Goal: Task Accomplishment & Management: Manage account settings

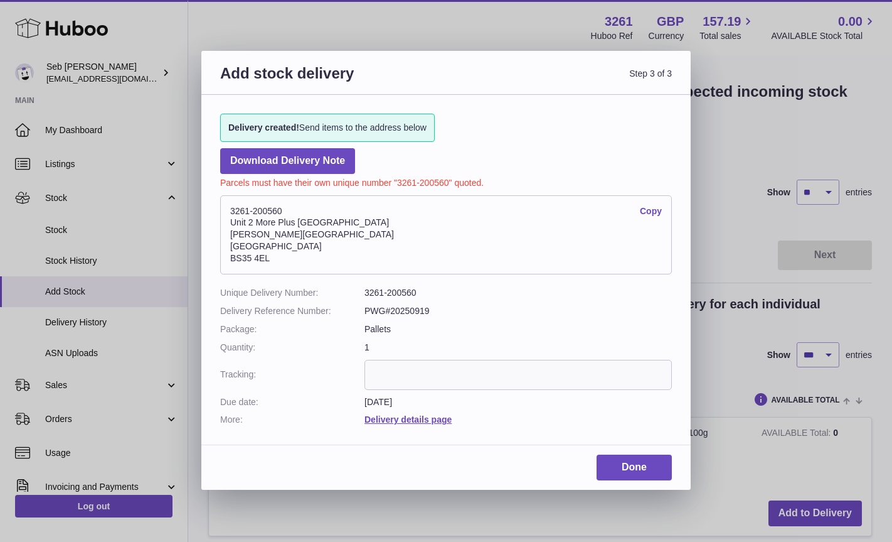
select select "***"
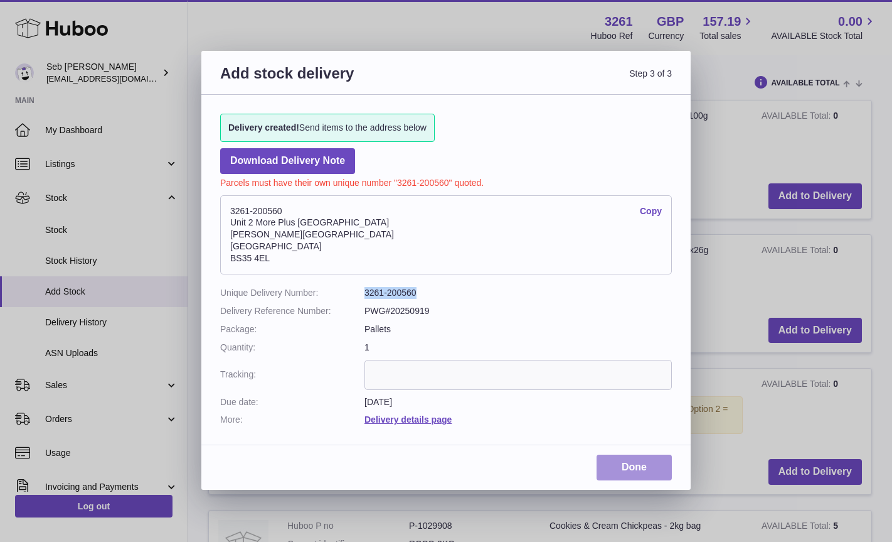
click at [632, 466] on link "Done" at bounding box center [634, 467] width 75 height 26
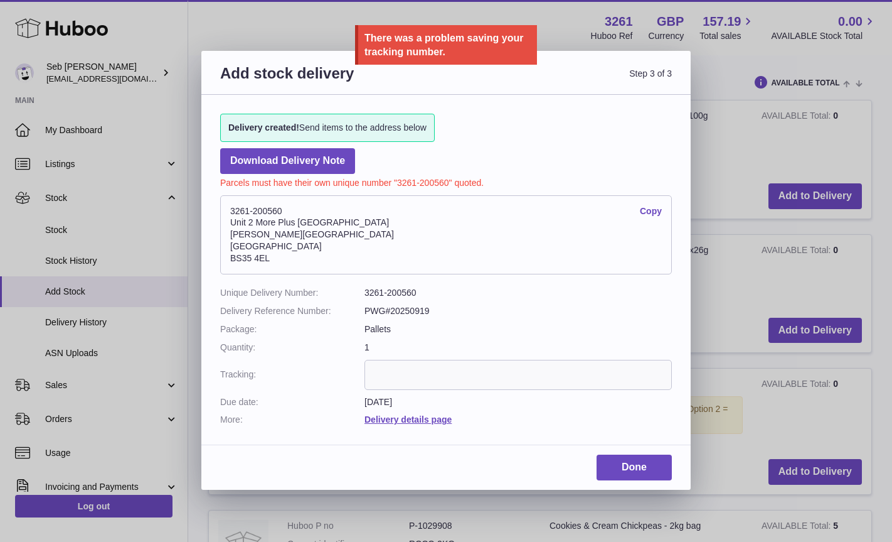
click at [570, 36] on div "Add stock delivery Step 3 of 3 Delivery created! Send items to the address belo…" at bounding box center [446, 271] width 892 height 542
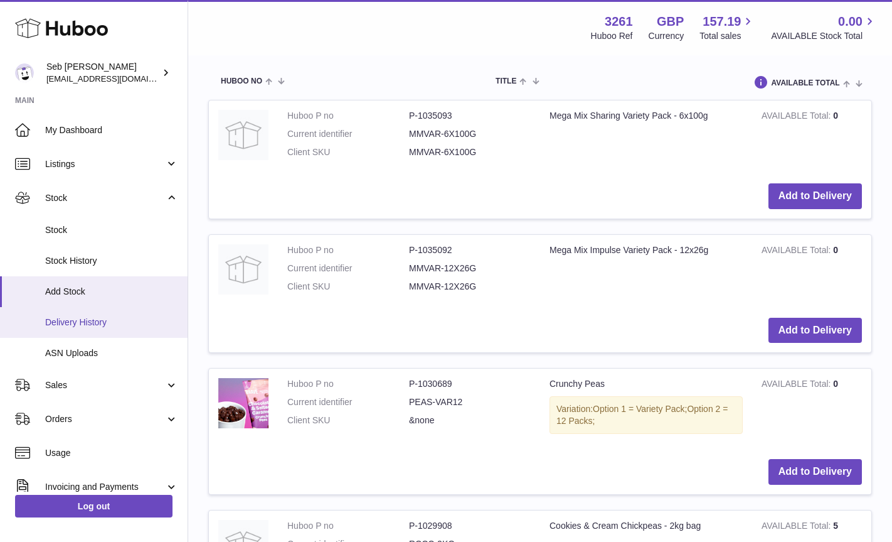
click at [72, 321] on span "Delivery History" at bounding box center [111, 322] width 133 height 12
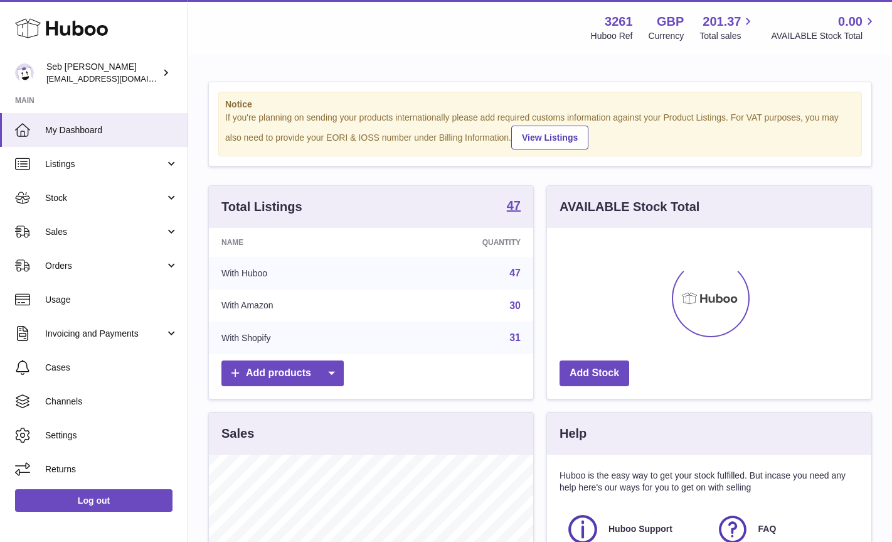
scroll to position [196, 324]
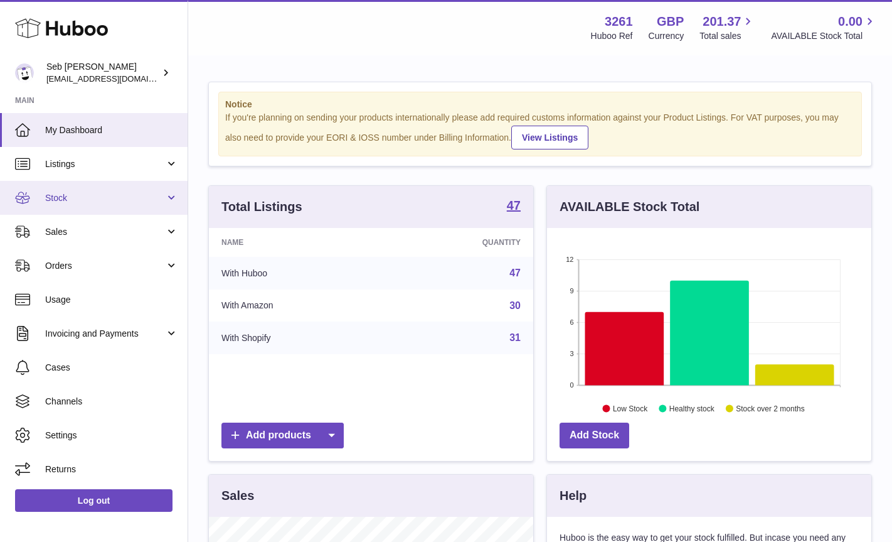
click at [64, 199] on span "Stock" at bounding box center [105, 198] width 120 height 12
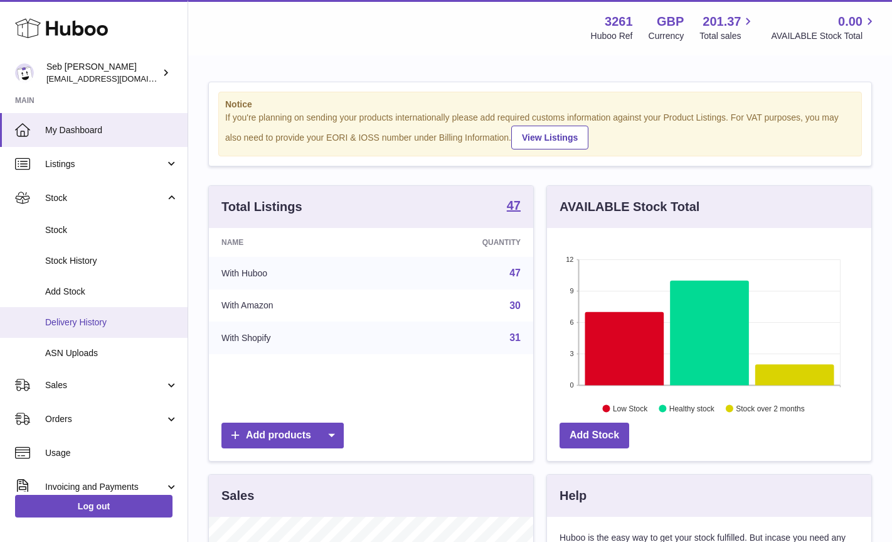
click at [68, 323] on span "Delivery History" at bounding box center [111, 322] width 133 height 12
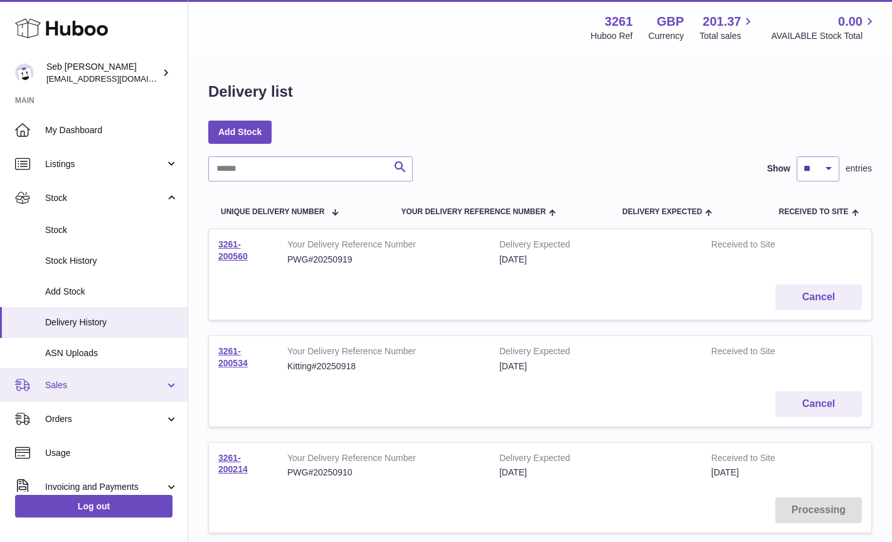
click at [59, 388] on span "Sales" at bounding box center [105, 385] width 120 height 12
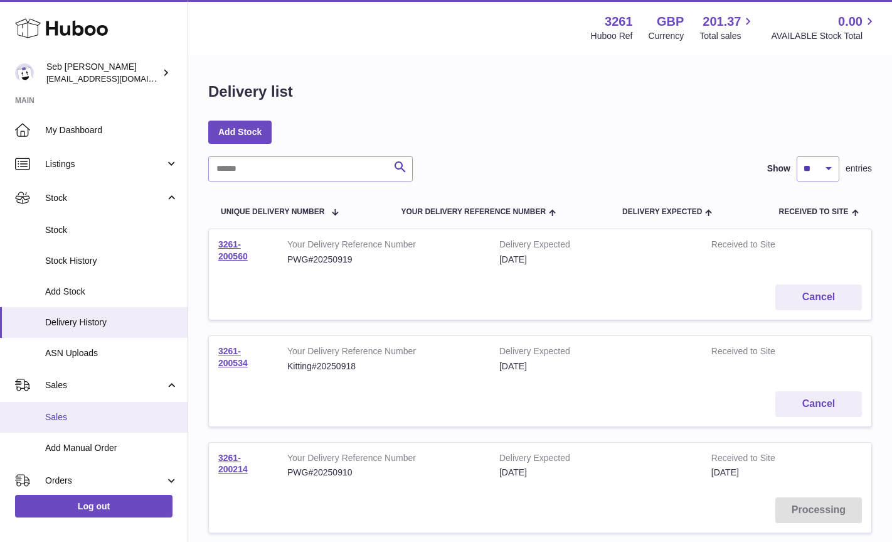
click at [60, 416] on span "Sales" at bounding box center [111, 417] width 133 height 12
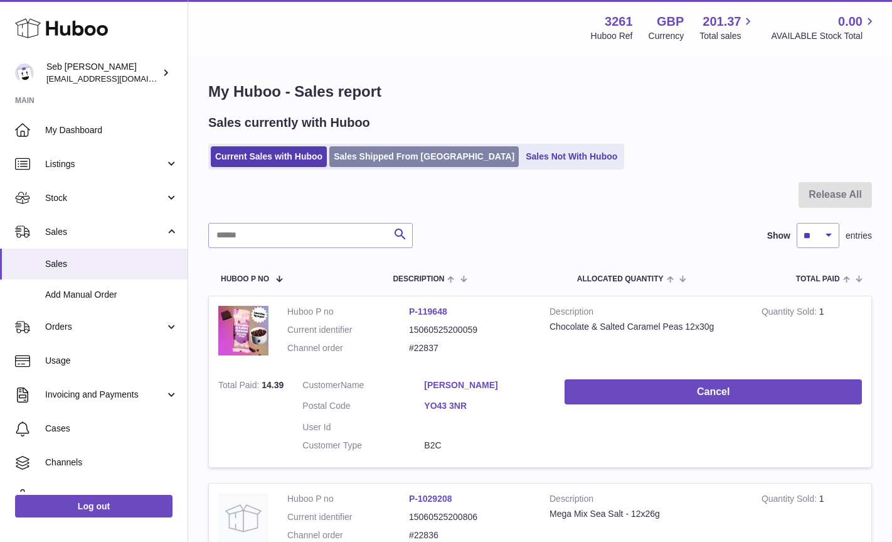
click at [382, 156] on link "Sales Shipped From [GEOGRAPHIC_DATA]" at bounding box center [423, 156] width 189 height 21
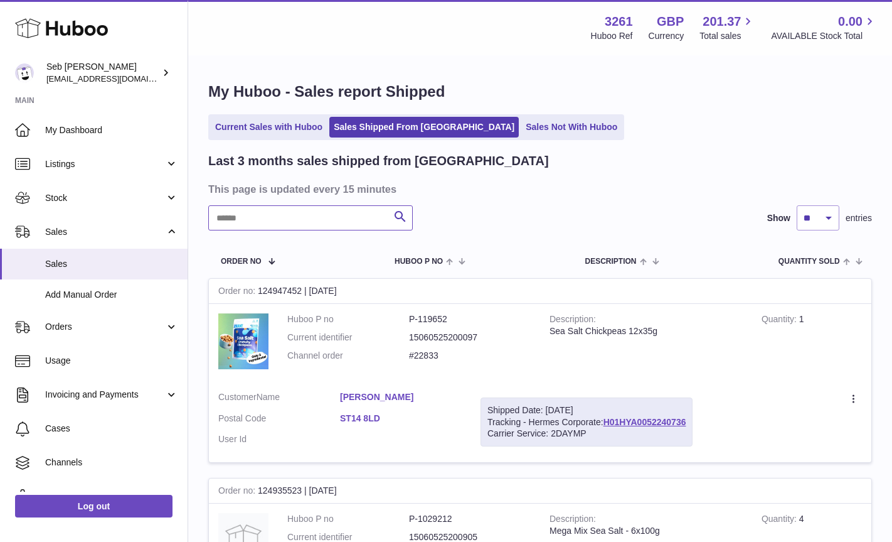
click at [304, 222] on input "text" at bounding box center [310, 217] width 205 height 25
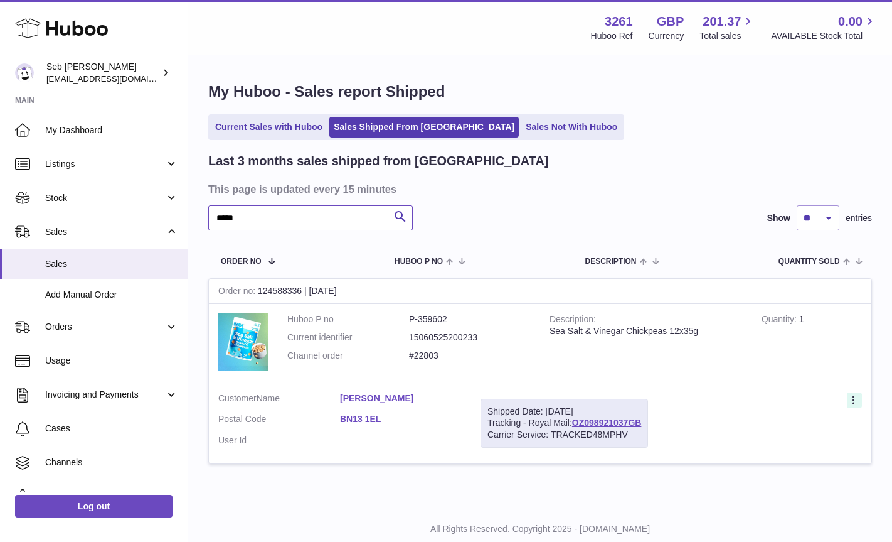
type input "*****"
click at [853, 400] on icon at bounding box center [854, 399] width 2 height 8
click at [787, 450] on li "Duplicate Order" at bounding box center [799, 453] width 125 height 27
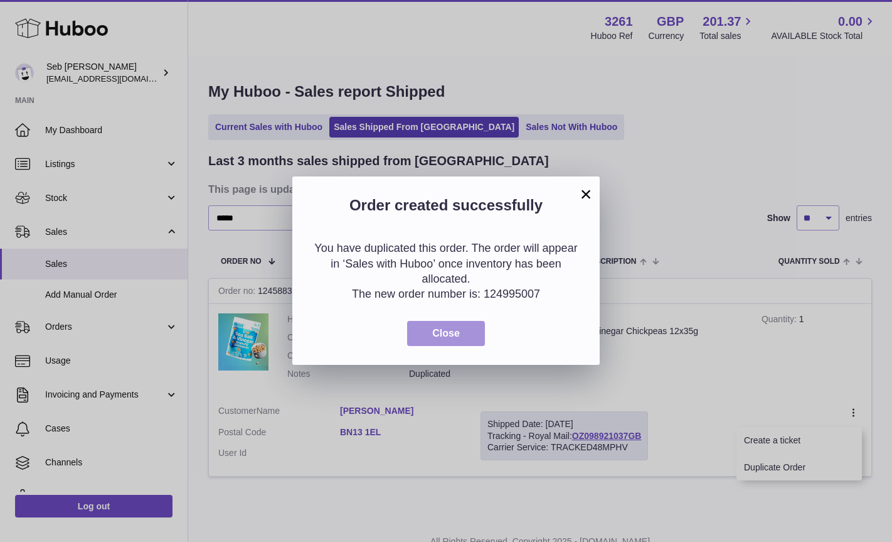
click at [448, 334] on span "Close" at bounding box center [446, 333] width 28 height 11
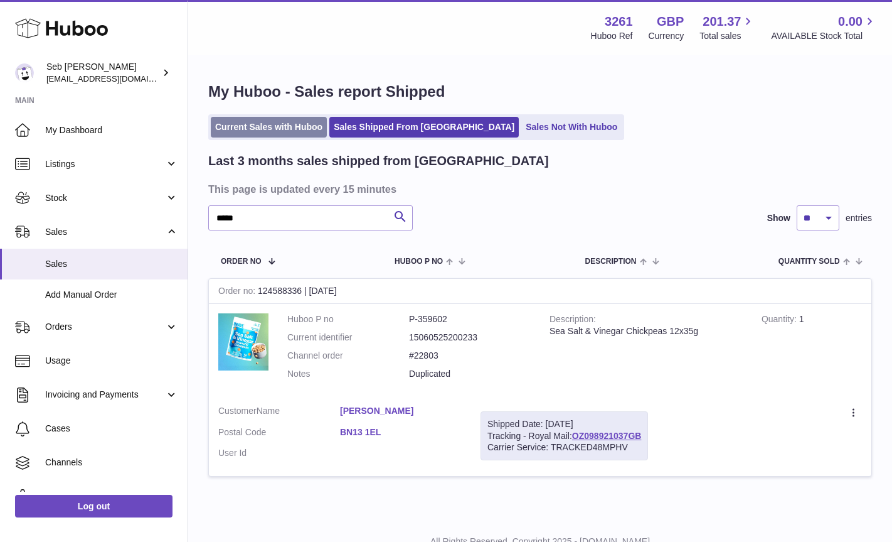
click at [271, 127] on link "Current Sales with Huboo" at bounding box center [269, 127] width 116 height 21
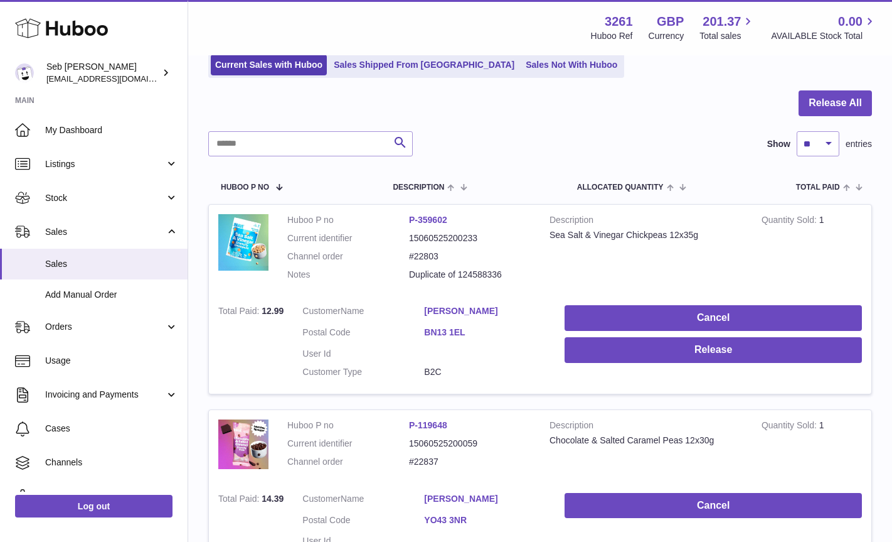
scroll to position [93, 0]
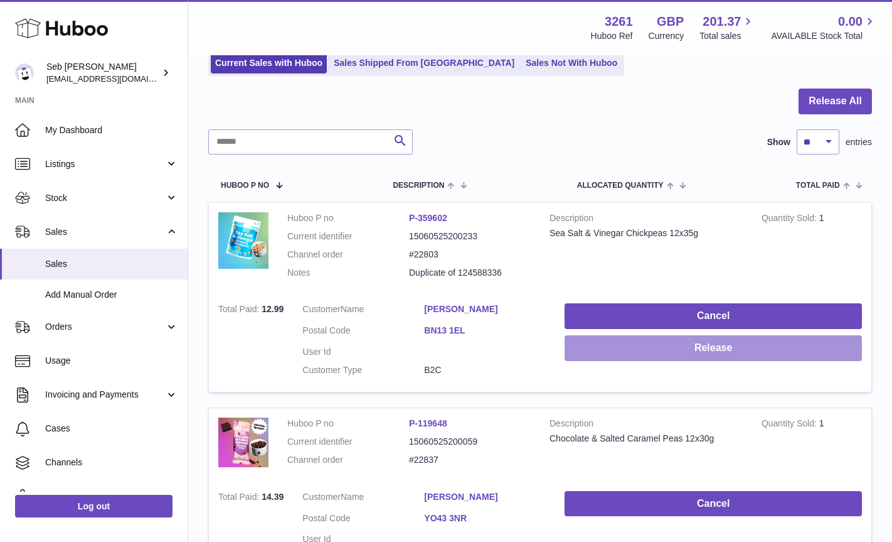
click at [610, 355] on button "Release" at bounding box center [713, 348] width 297 height 26
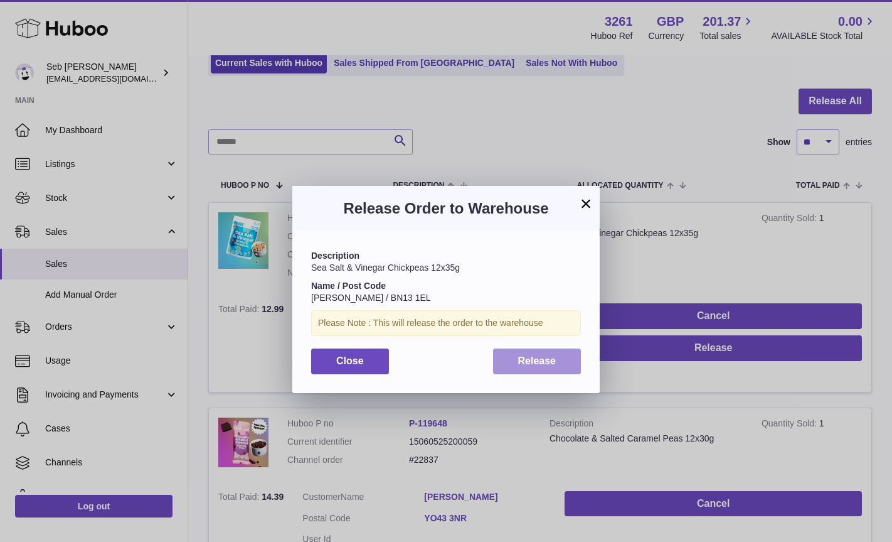
click at [531, 366] on button "Release" at bounding box center [537, 361] width 88 height 26
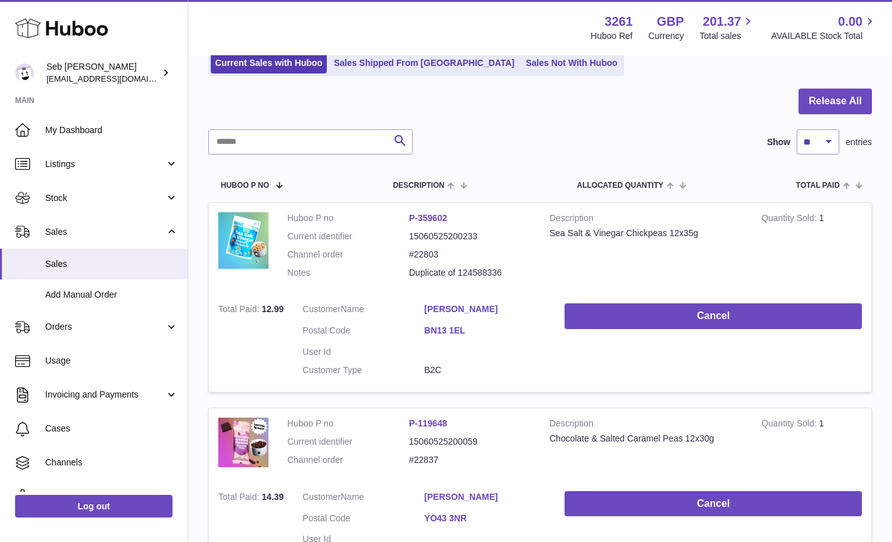
click at [446, 333] on link "BN13 1EL" at bounding box center [485, 330] width 122 height 12
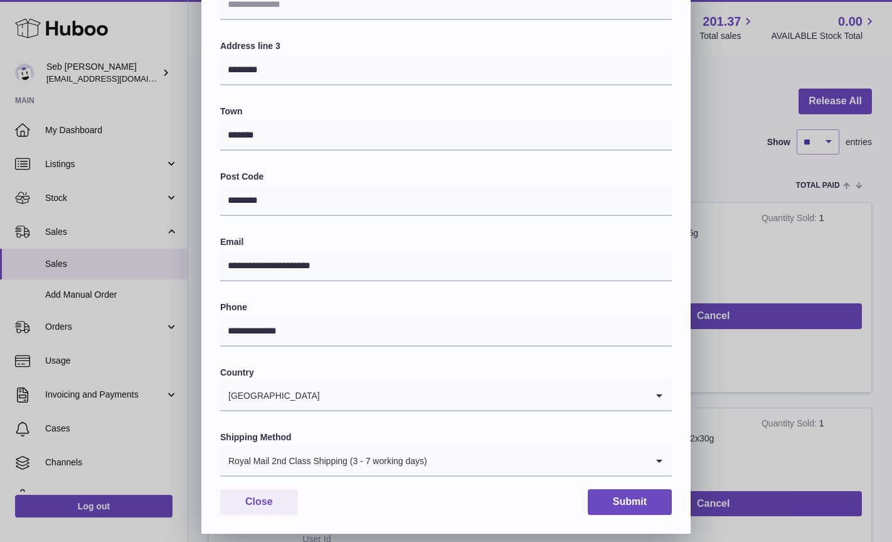
scroll to position [249, 0]
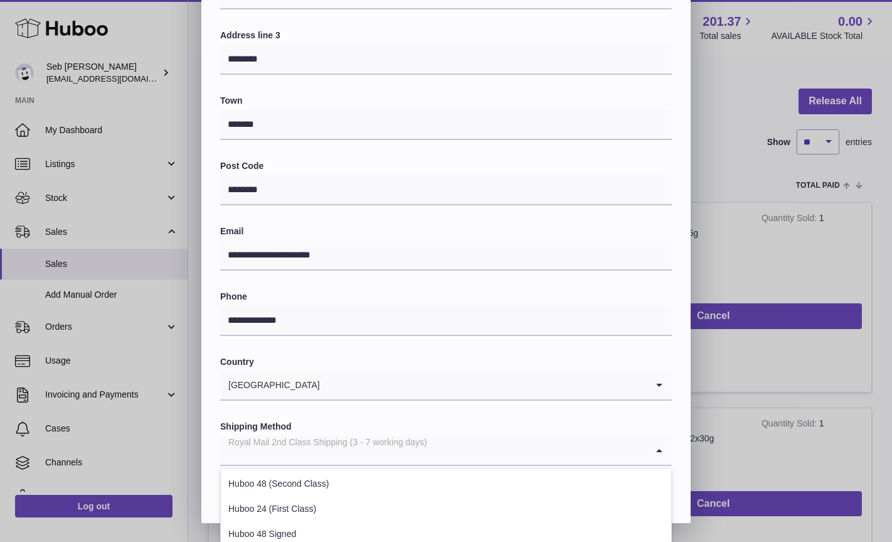
click at [652, 450] on icon "Search for option" at bounding box center [659, 449] width 25 height 29
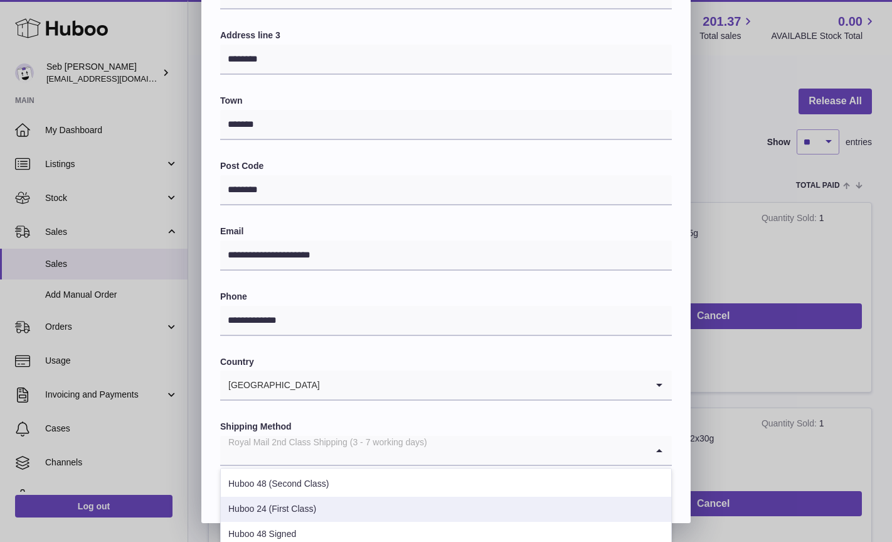
click at [394, 507] on li "Huboo 24 (First Class)" at bounding box center [446, 508] width 451 height 25
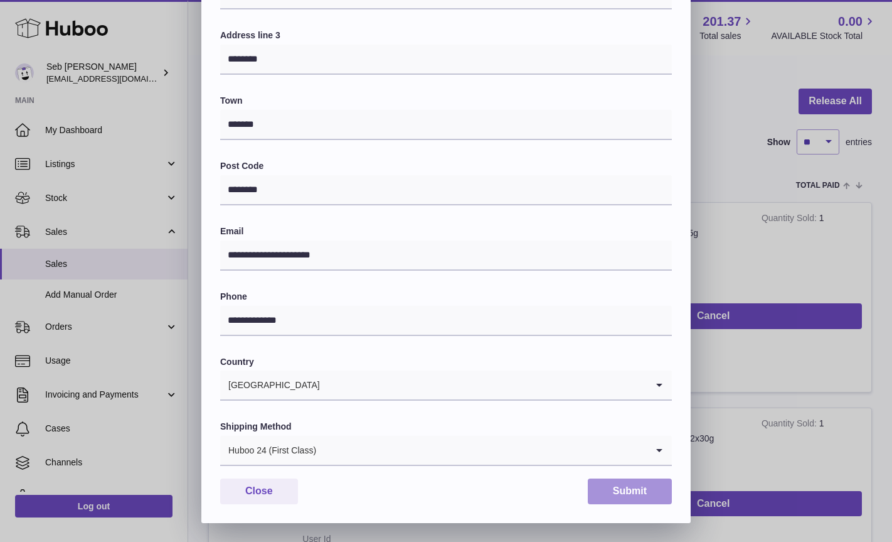
click at [627, 490] on button "Submit" at bounding box center [630, 491] width 84 height 26
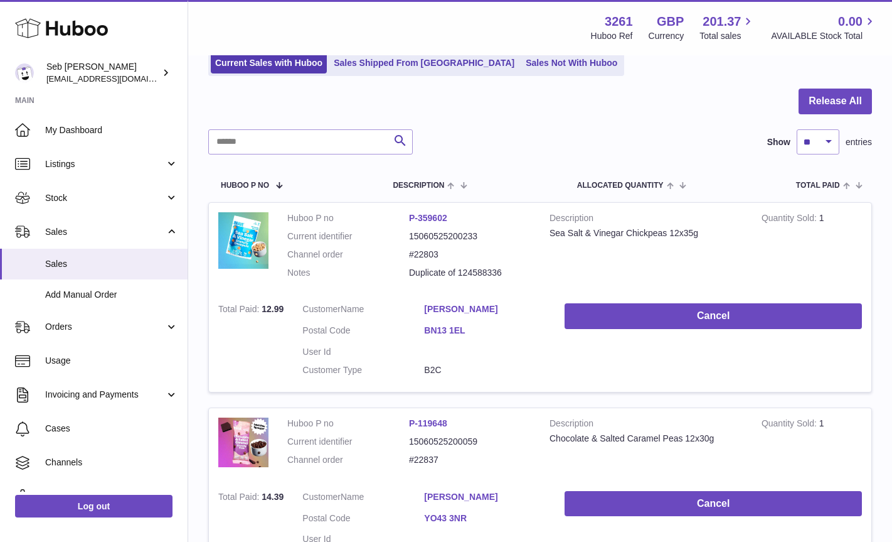
click at [457, 311] on link "Carole Whitcomb" at bounding box center [485, 309] width 122 height 12
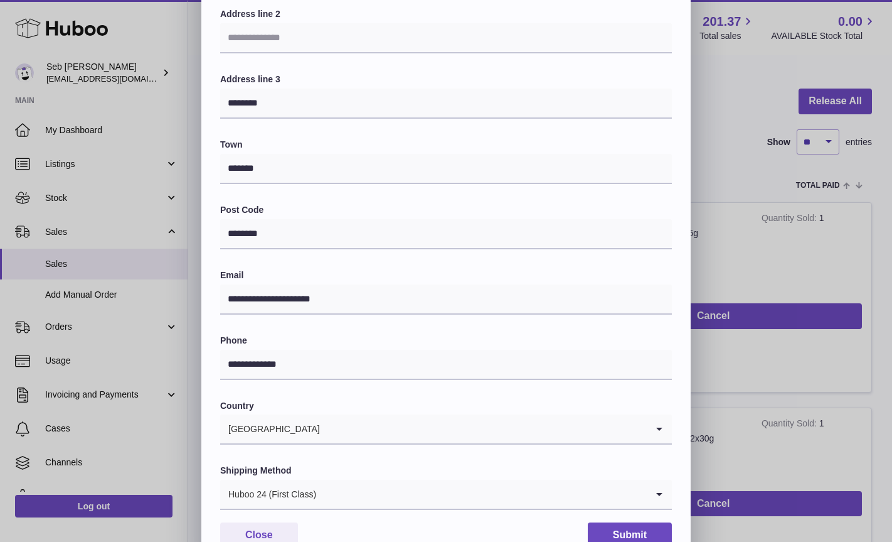
scroll to position [249, 0]
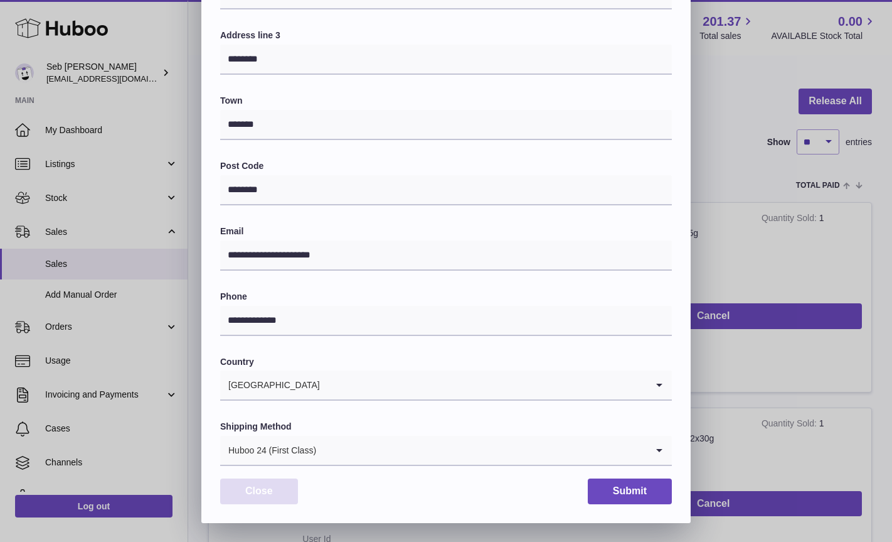
click at [262, 491] on button "Close" at bounding box center [259, 491] width 78 height 26
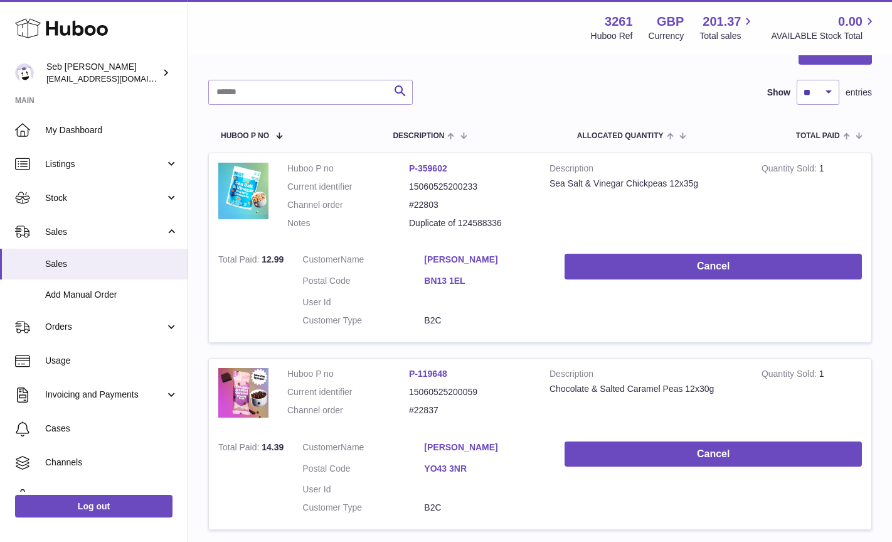
scroll to position [147, 0]
